Goal: Transaction & Acquisition: Purchase product/service

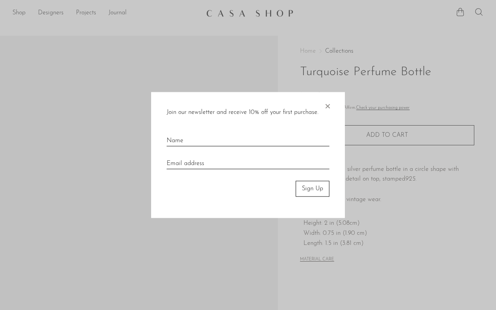
click at [327, 104] on span "×" at bounding box center [327, 104] width 8 height 25
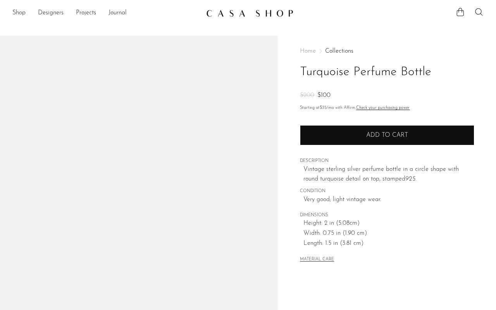
click at [387, 130] on button "Add to cart" at bounding box center [387, 135] width 174 height 20
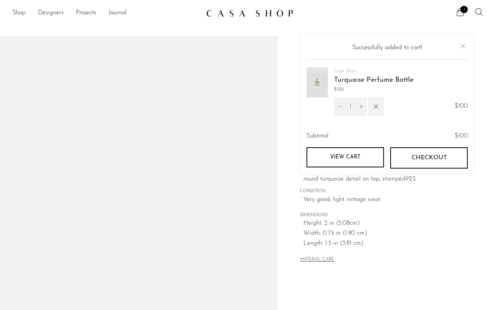
click at [376, 105] on icon "button" at bounding box center [375, 106] width 5 height 5
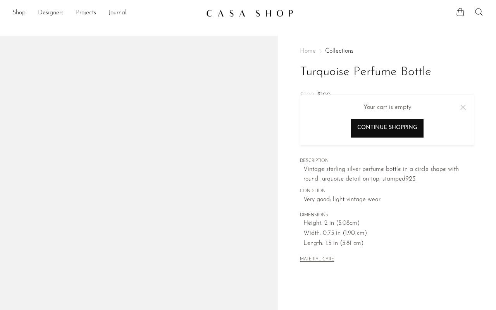
click at [387, 119] on link "Continue shopping" at bounding box center [387, 127] width 72 height 19
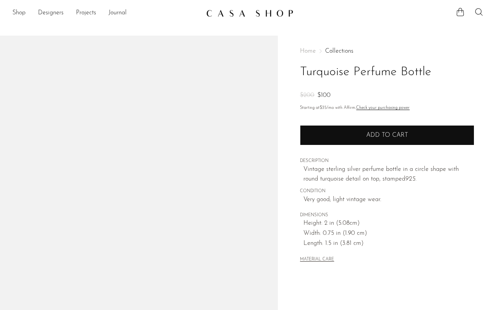
click at [387, 130] on button "Add to cart" at bounding box center [387, 135] width 174 height 20
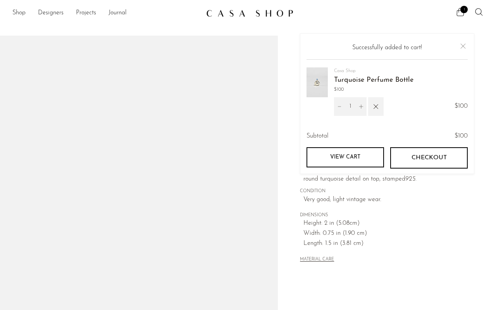
click at [350, 105] on input "1" at bounding box center [350, 106] width 11 height 19
type input "1"
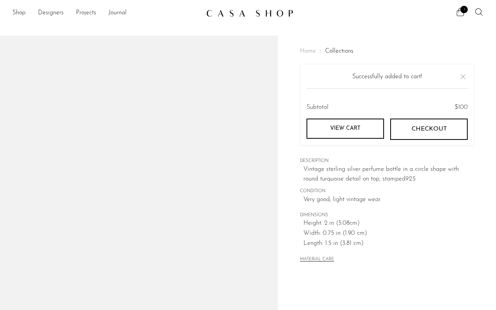
click at [429, 128] on span "Checkout" at bounding box center [428, 128] width 35 height 7
